Goal: Find specific page/section: Find specific page/section

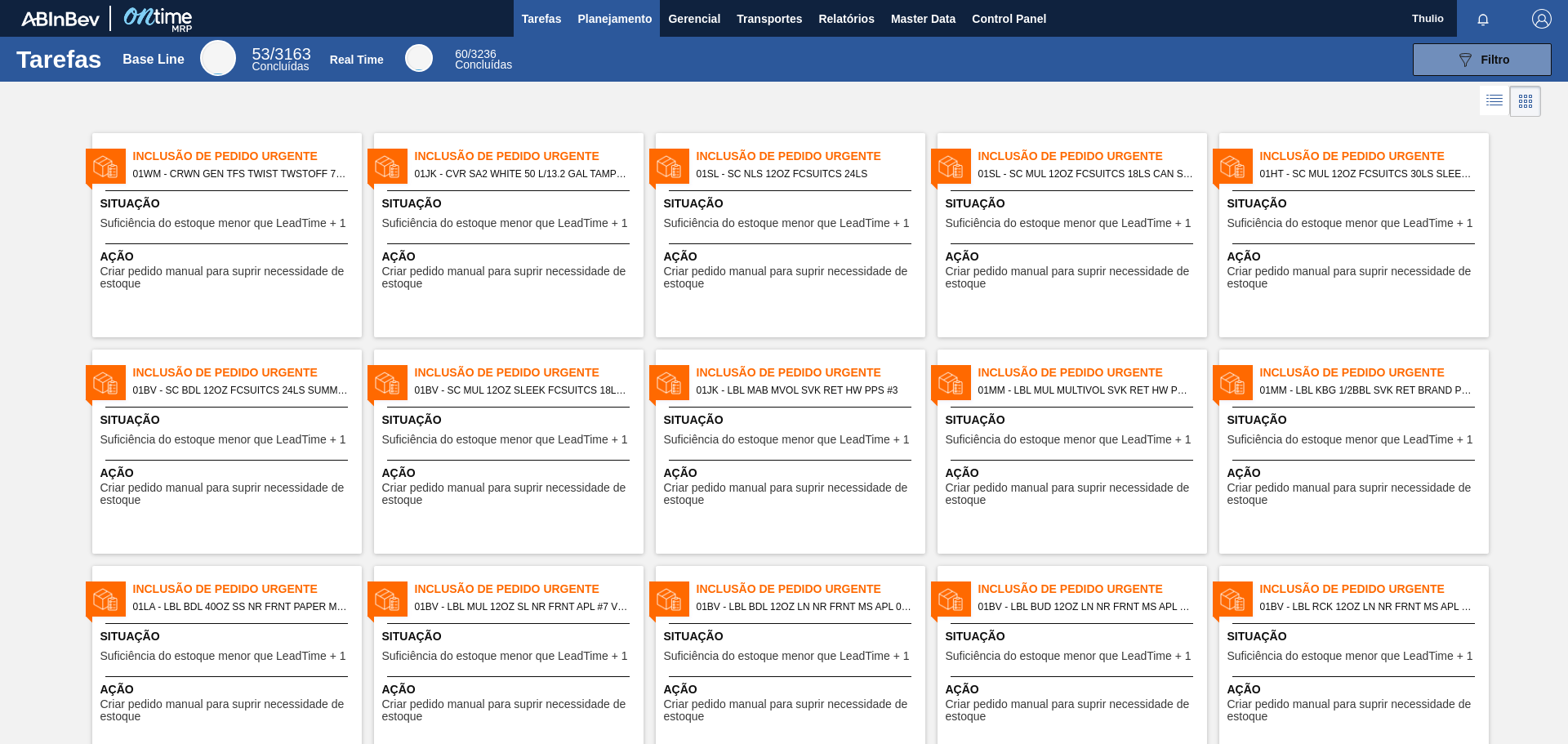
click at [622, 20] on span "Planejamento" at bounding box center [614, 19] width 74 height 20
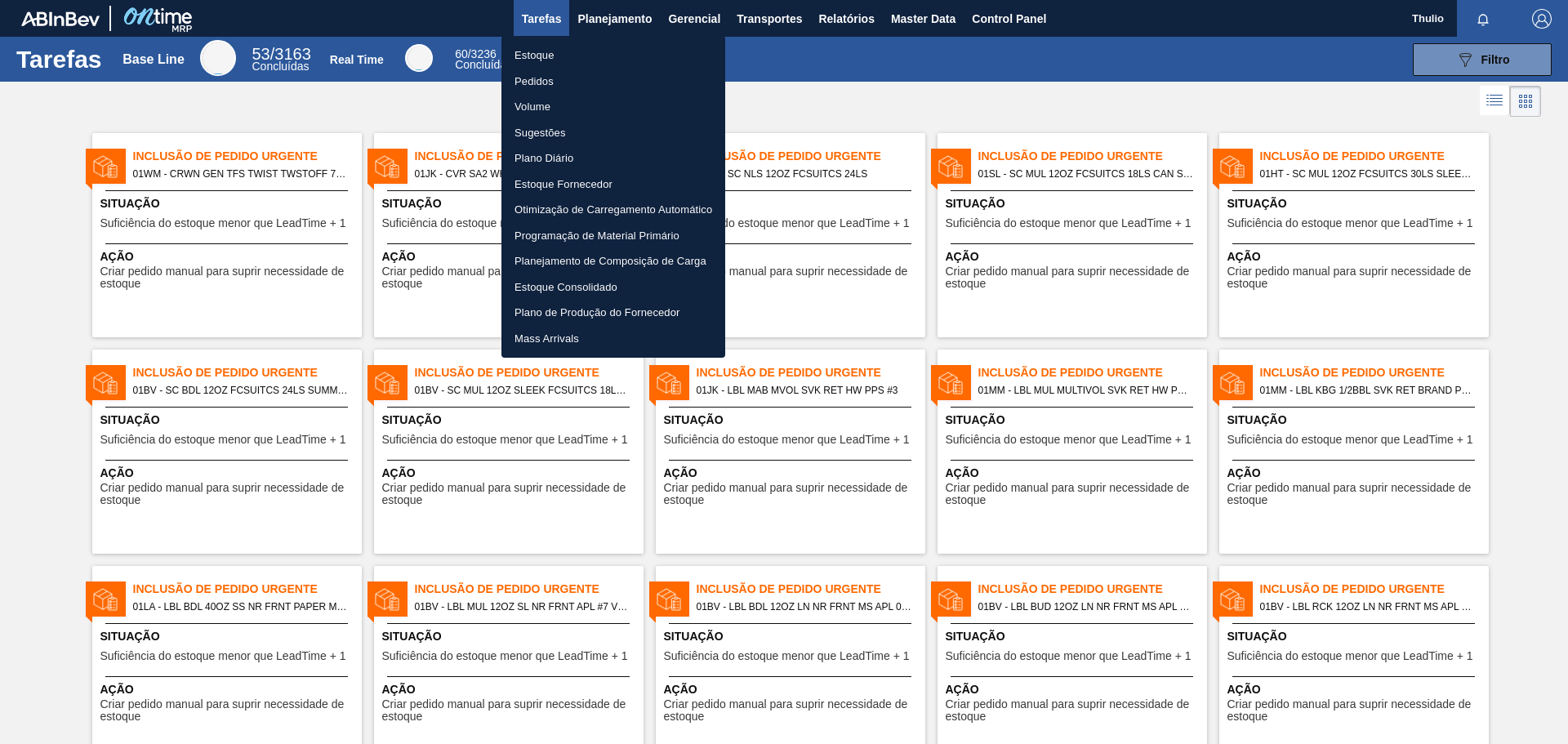
click at [635, 48] on li "Estoque" at bounding box center [613, 55] width 224 height 26
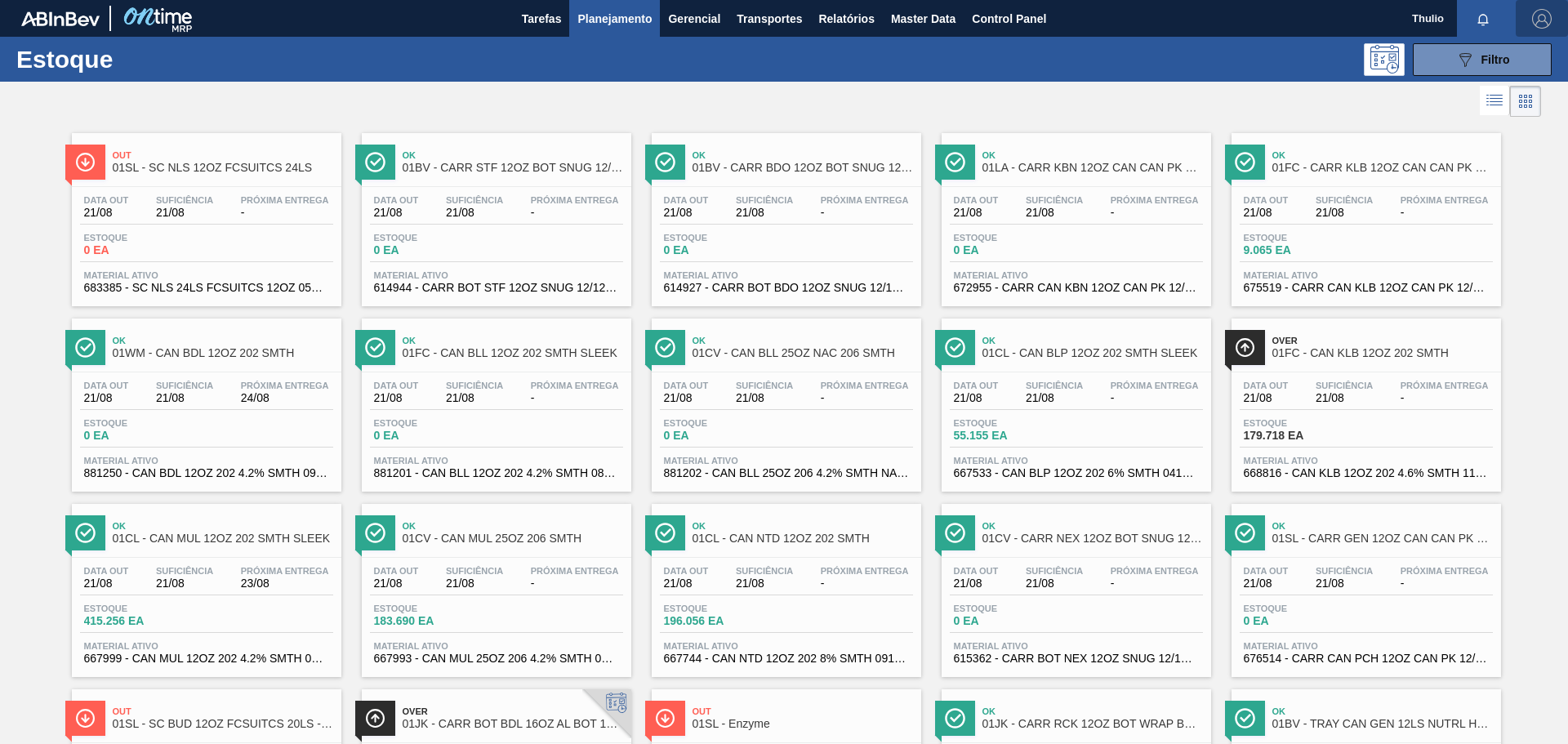
click at [1537, 22] on img "button" at bounding box center [1542, 19] width 20 height 20
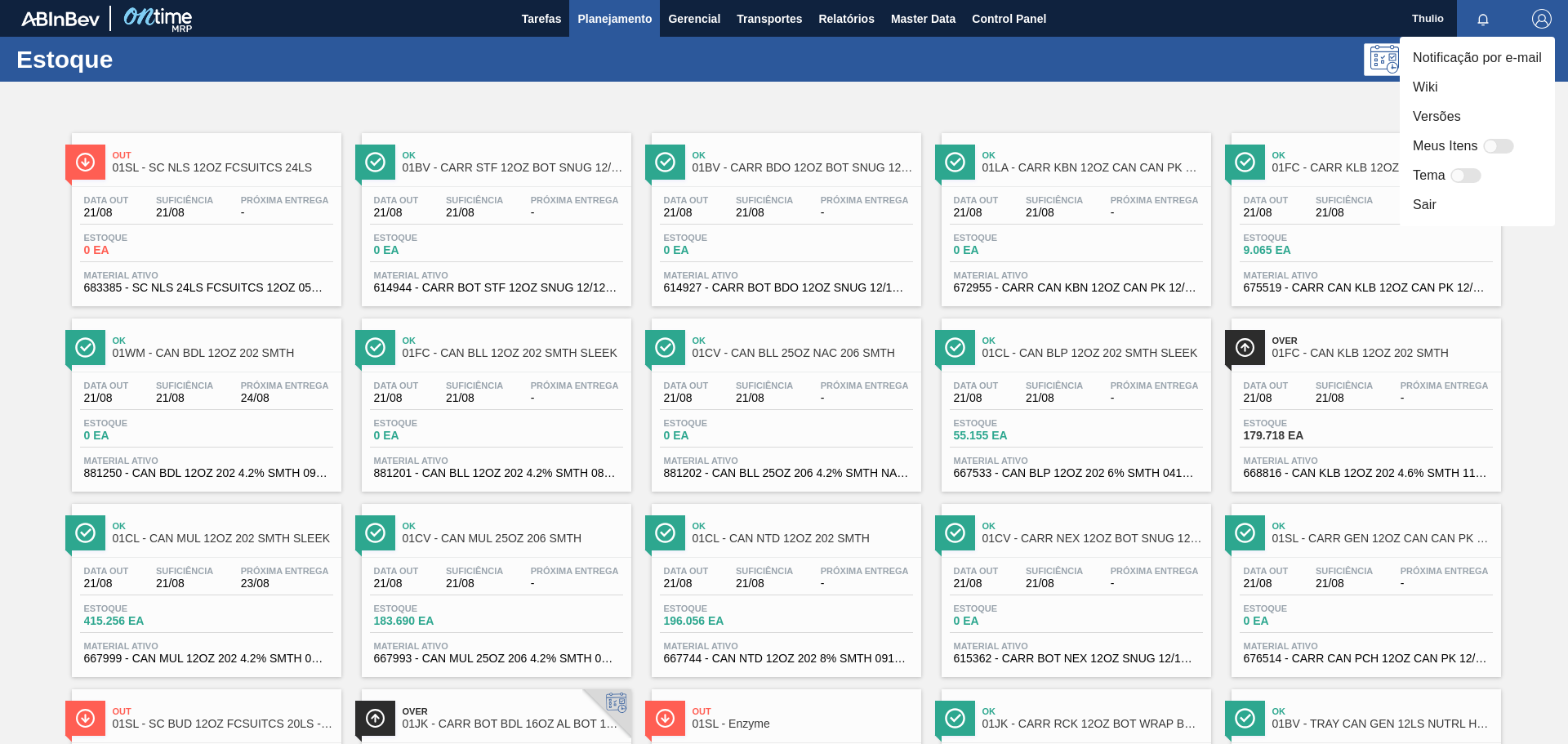
click at [838, 20] on div at bounding box center [784, 372] width 1568 height 744
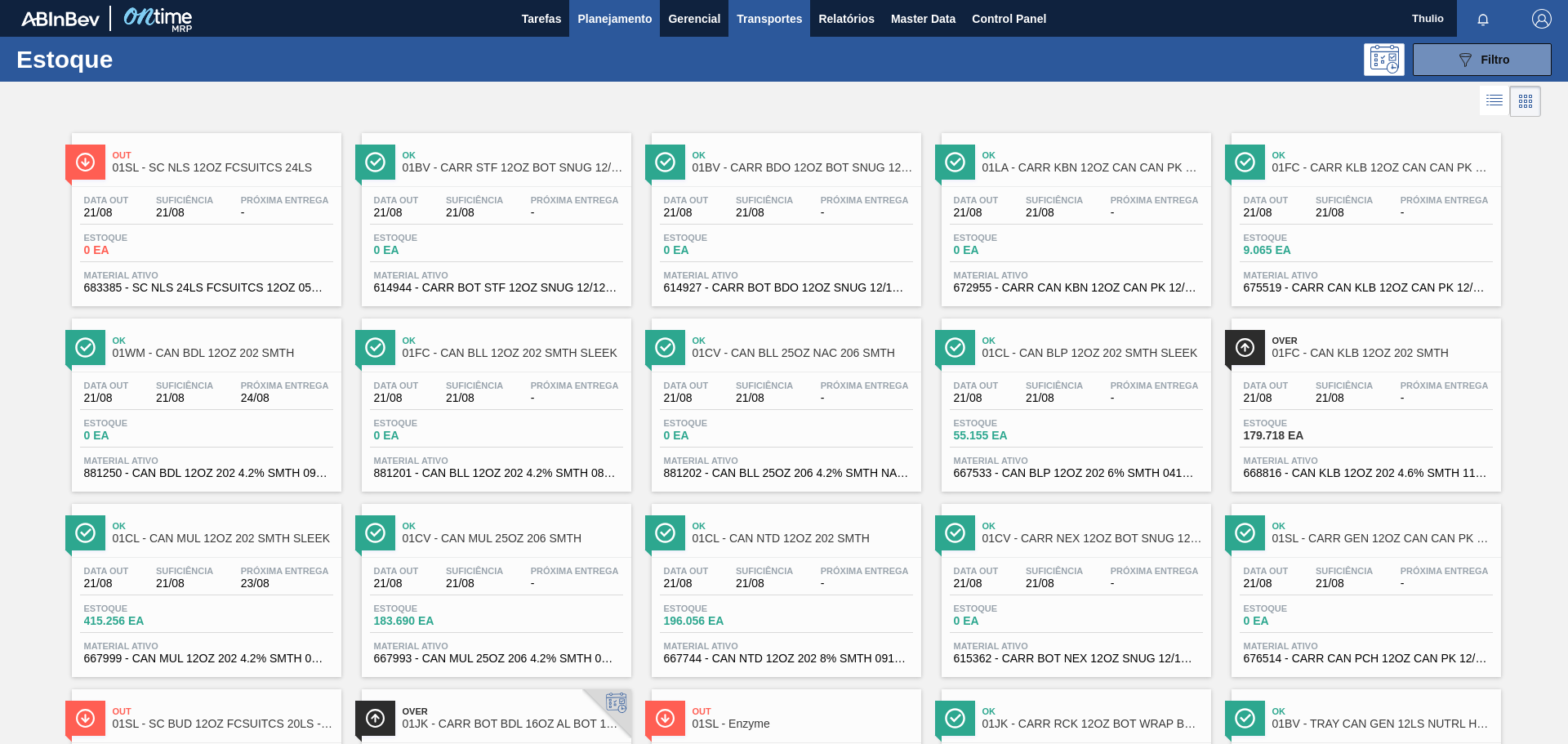
click at [759, 23] on span "Transportes" at bounding box center [769, 19] width 65 height 20
click at [773, 62] on li "Composição de Carga" at bounding box center [769, 55] width 134 height 26
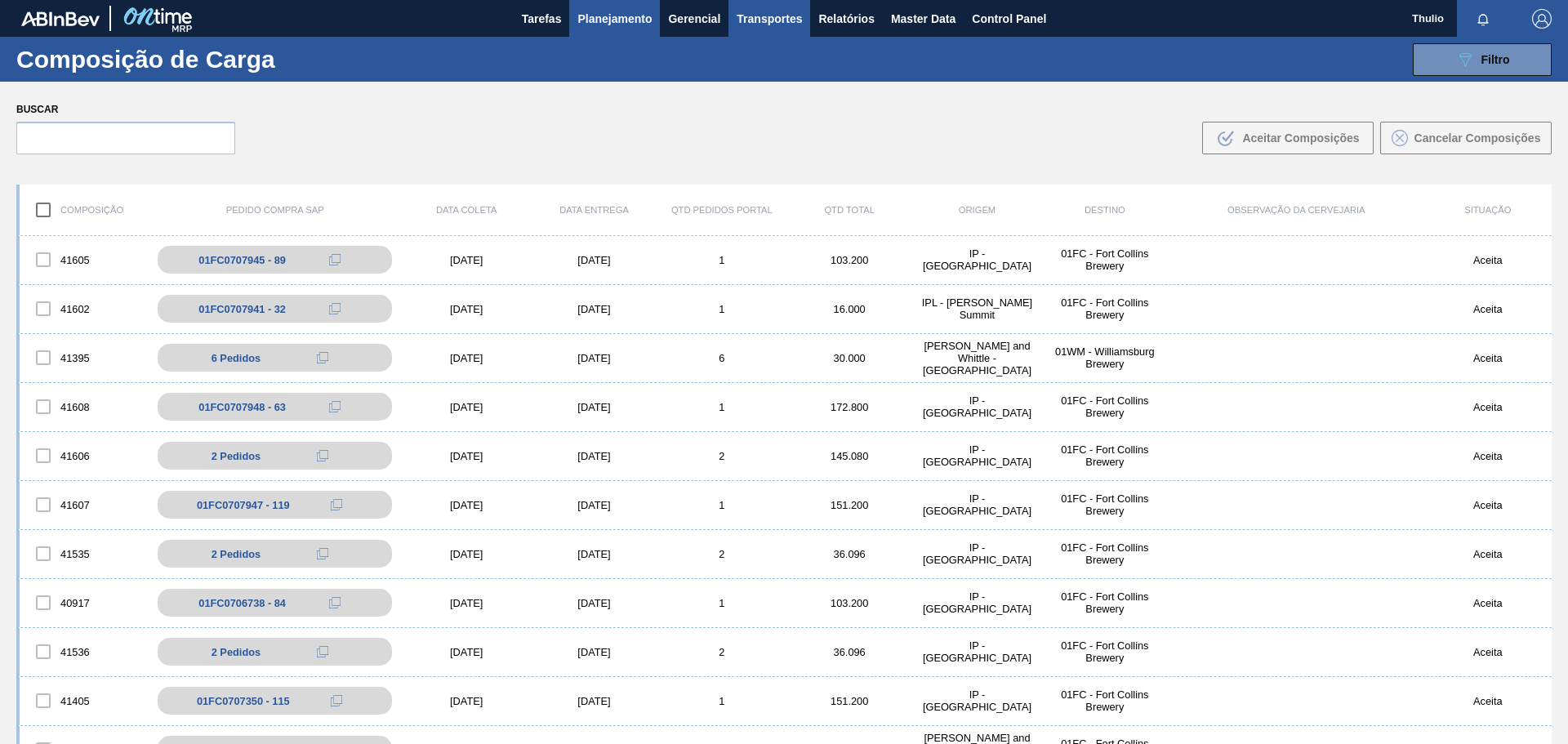
click at [643, 24] on span "Planejamento" at bounding box center [614, 19] width 74 height 20
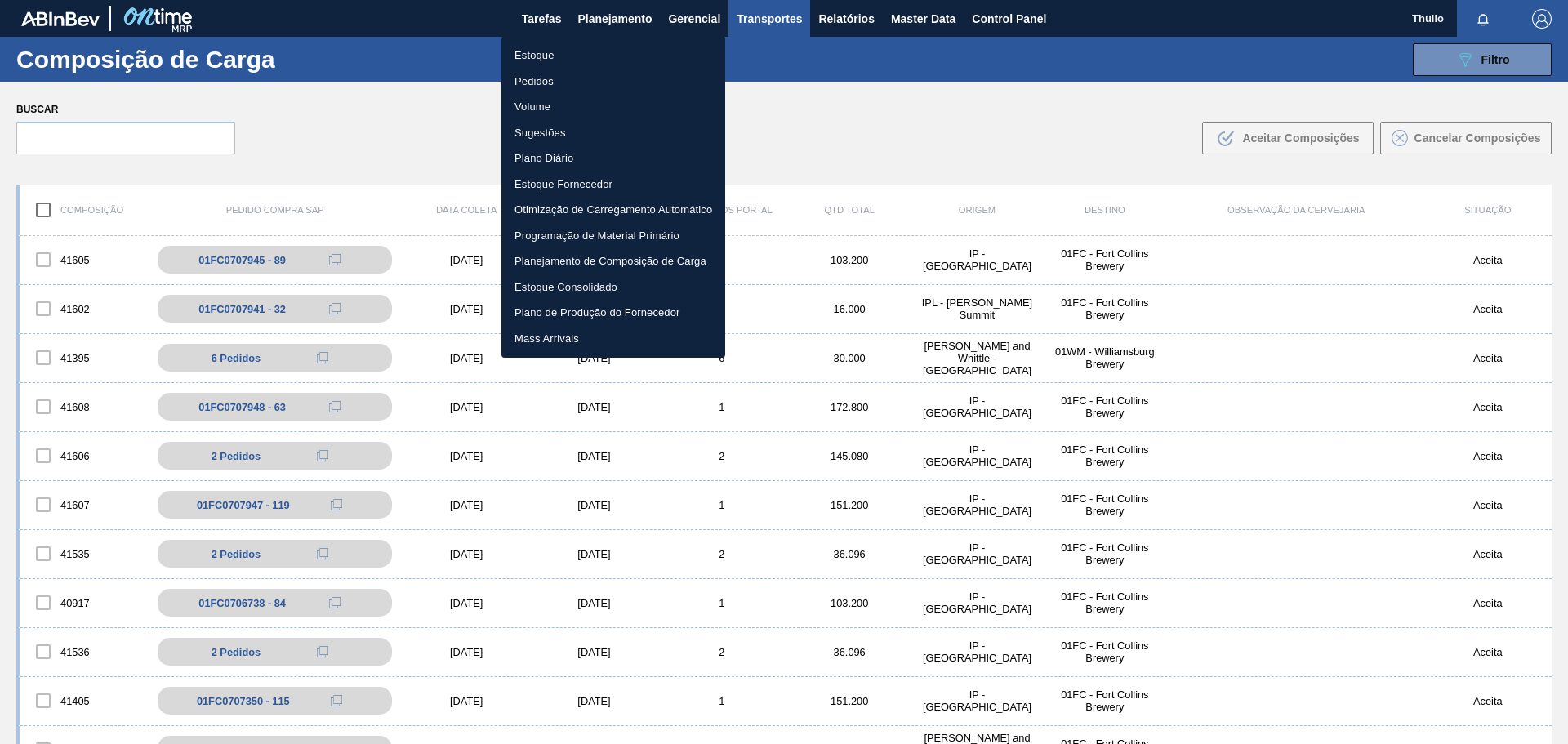
click at [585, 56] on li "Estoque" at bounding box center [613, 55] width 224 height 26
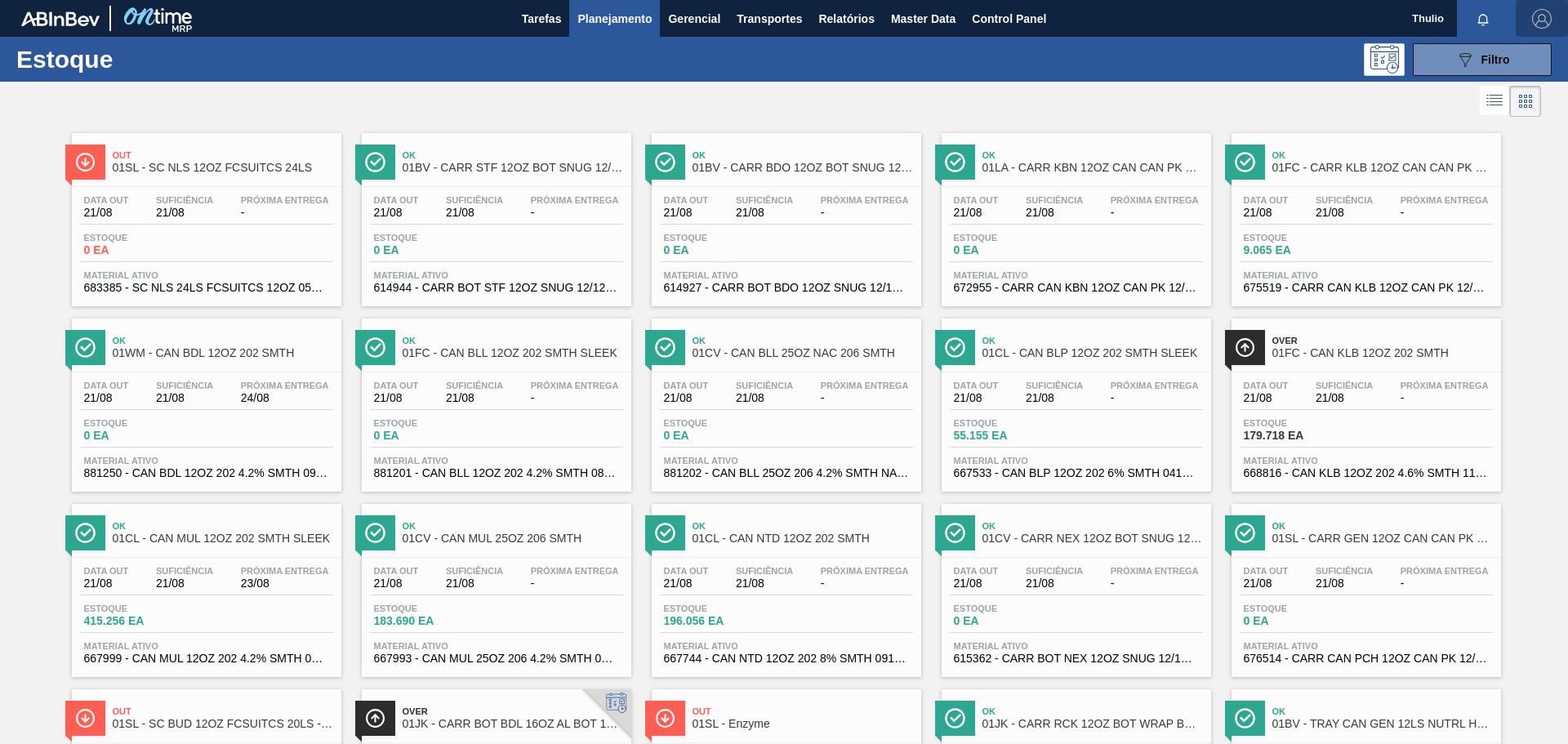
click at [1546, 22] on img "button" at bounding box center [1542, 19] width 20 height 20
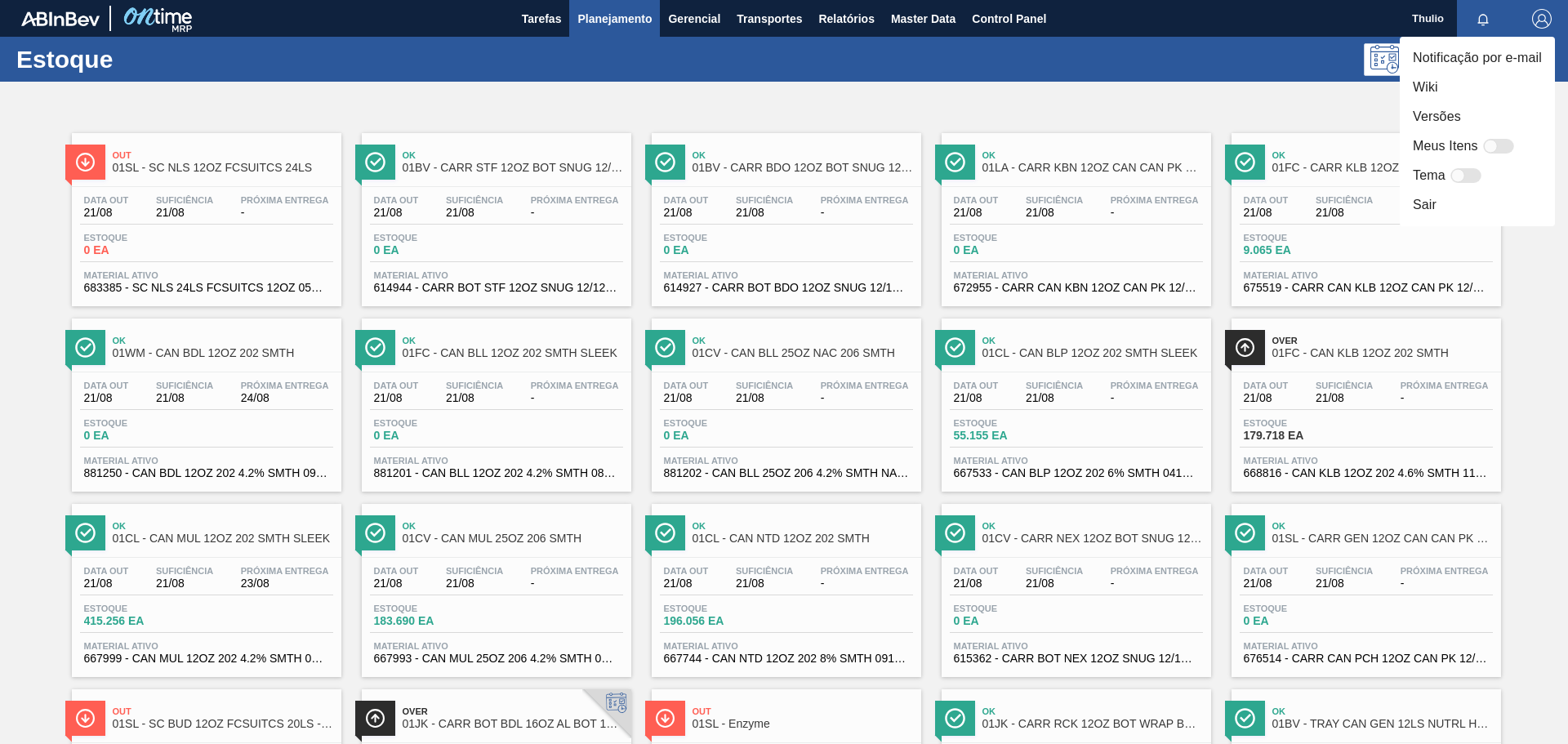
click at [1504, 109] on li "Versões" at bounding box center [1477, 116] width 155 height 30
